Goal: Task Accomplishment & Management: Manage account settings

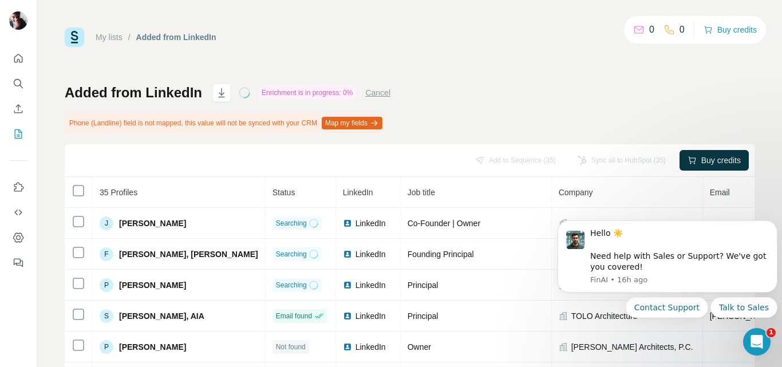
click at [518, 40] on div "My lists / Added from LinkedIn 0 0 Buy credits" at bounding box center [410, 36] width 690 height 19
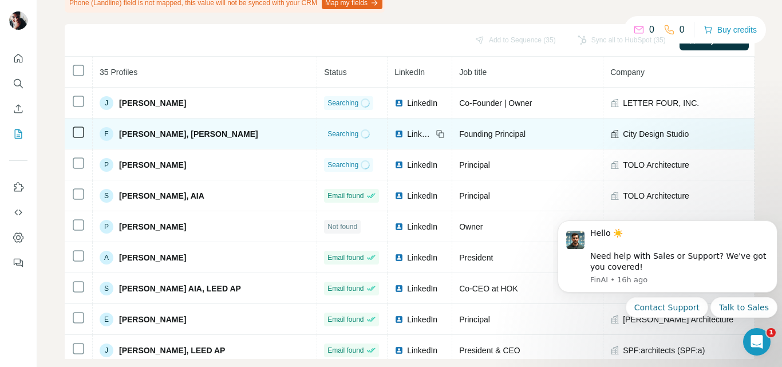
click at [327, 135] on span "Searching" at bounding box center [342, 134] width 31 height 10
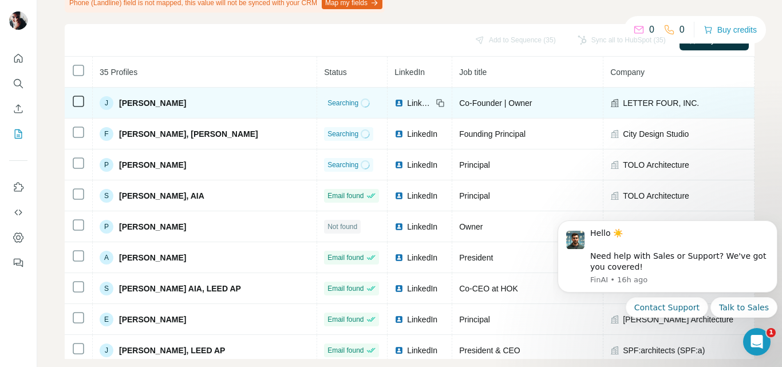
click at [317, 89] on td "Searching" at bounding box center [352, 103] width 70 height 31
click at [327, 98] on span "Searching" at bounding box center [342, 103] width 31 height 10
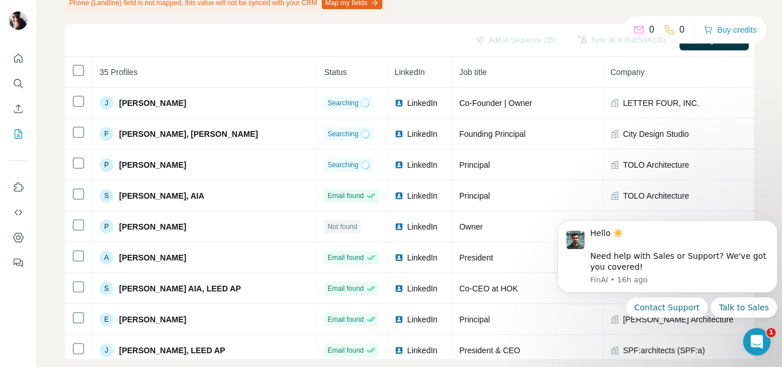
click at [277, 25] on div "Add to Sequence (35) Sync all to HubSpot (35) Buy credits" at bounding box center [410, 40] width 690 height 33
